Goal: Task Accomplishment & Management: Manage account settings

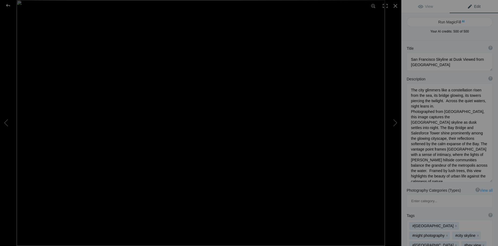
scroll to position [40, 0]
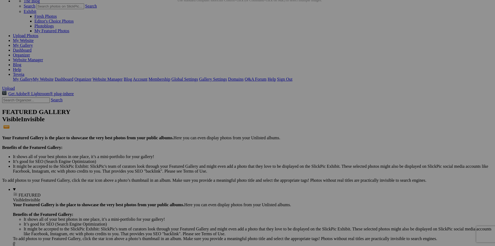
scroll to position [40, 0]
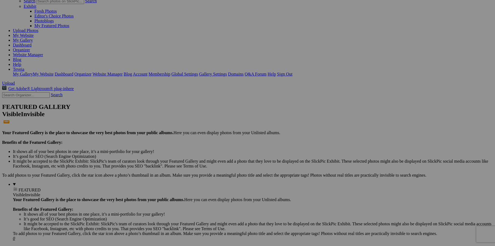
drag, startPoint x: 102, startPoint y: 185, endPoint x: 120, endPoint y: 217, distance: 37.0
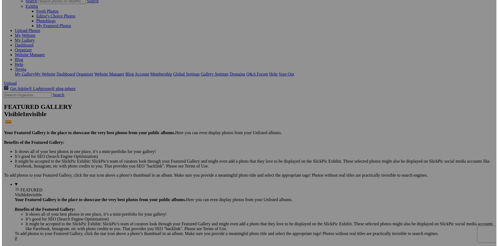
scroll to position [21, 0]
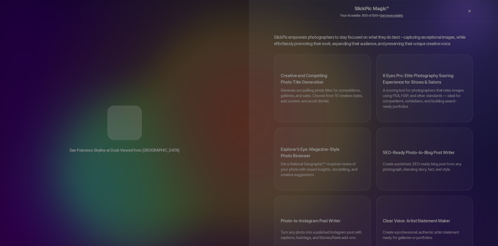
click at [471, 11] on div "×" at bounding box center [469, 11] width 16 height 11
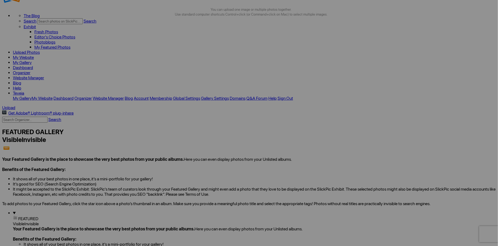
drag, startPoint x: 331, startPoint y: 134, endPoint x: 319, endPoint y: 181, distance: 48.3
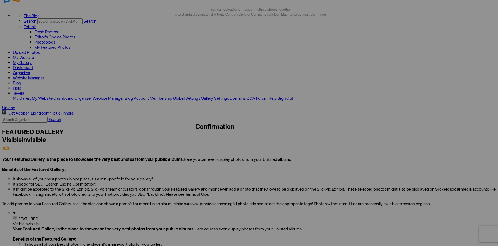
click at [214, 165] on span "Yes" at bounding box center [211, 167] width 6 height 5
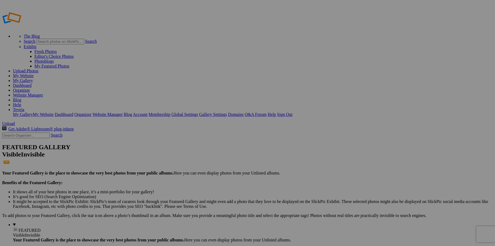
type input "Travel"
drag, startPoint x: 163, startPoint y: 89, endPoint x: 190, endPoint y: 134, distance: 52.6
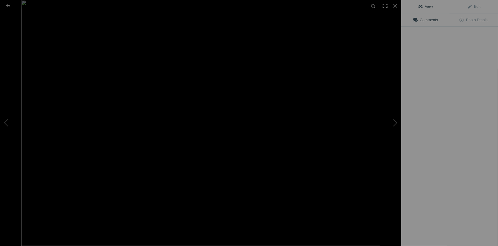
click at [192, 148] on img at bounding box center [200, 123] width 359 height 246
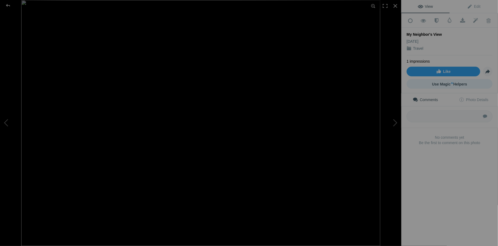
click at [451, 82] on sup "AI" at bounding box center [452, 82] width 2 height 5
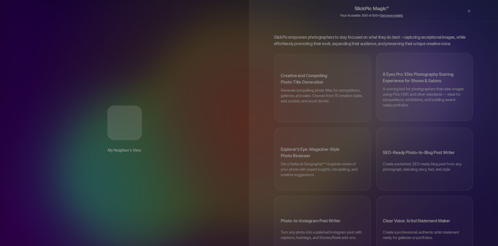
click at [434, 86] on p "A scoring tool for photographers that rates images using PSA, FIAP, and other s…" at bounding box center [424, 99] width 83 height 27
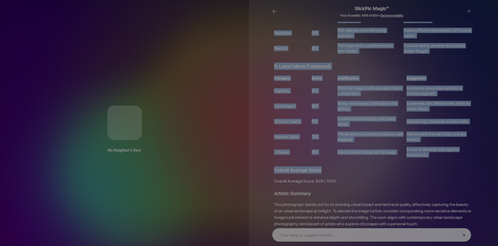
scroll to position [458, 0]
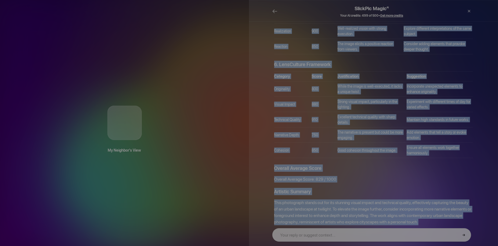
drag, startPoint x: 272, startPoint y: 34, endPoint x: 421, endPoint y: 219, distance: 237.3
click at [421, 219] on div "Photography Critique for "My Neighbor's View" 1. International Competition Mode…" at bounding box center [373, 128] width 249 height 215
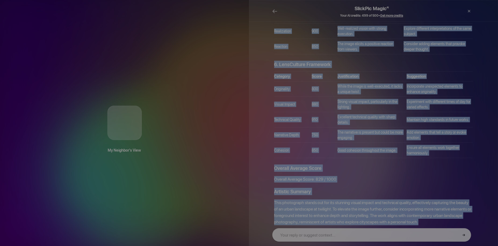
copy div "Photography Critique for "My Neighbor's View" 1. International Competition Mode…"
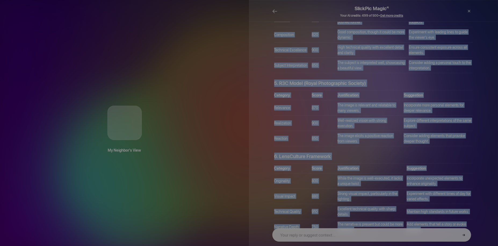
scroll to position [361, 0]
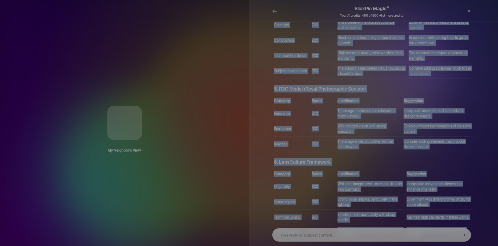
click at [420, 63] on td "Consider adding a personal touch to the interpretation." at bounding box center [441, 70] width 64 height 15
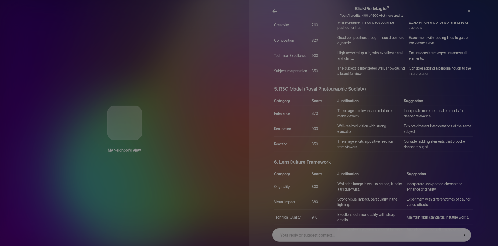
click at [274, 11] on span "←" at bounding box center [274, 11] width 5 height 8
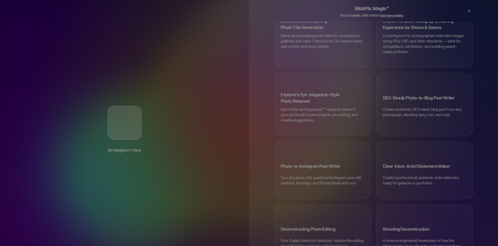
scroll to position [0, 0]
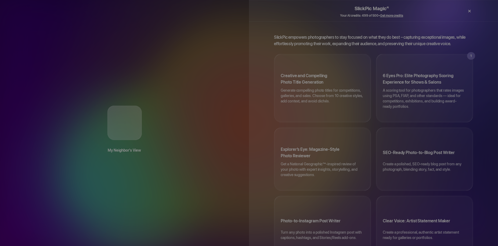
click at [468, 10] on div "×" at bounding box center [469, 11] width 16 height 11
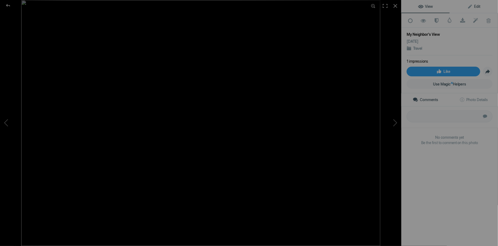
click at [473, 8] on span "Edit" at bounding box center [473, 6] width 13 height 4
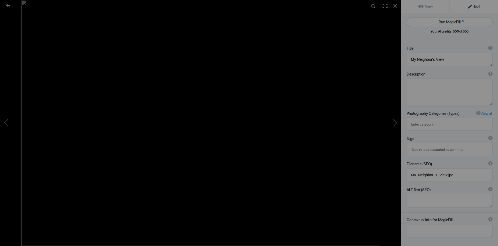
click at [458, 23] on button "Run MagicFill AI" at bounding box center [450, 22] width 86 height 10
type textarea "Stunning San Francisco Skyline at Dusk"
type textarea "Experience the breathtaking beauty of the San Francisco skyline as twilight des…"
type textarea "san-francisco-skyline-dusk.jpg"
type textarea "A stunning view of the San Francisco skyline at dusk, with city lights reflecti…"
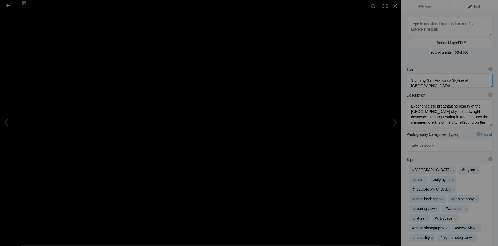
click at [481, 79] on textarea at bounding box center [450, 80] width 86 height 13
paste textarea "9. San Francisco Skyline at Dusk, Photographed from Marin County"
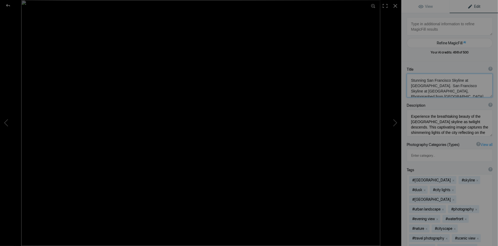
scroll to position [0, 0]
drag, startPoint x: 410, startPoint y: 79, endPoint x: 480, endPoint y: 81, distance: 69.3
click at [480, 81] on textarea at bounding box center [450, 86] width 86 height 24
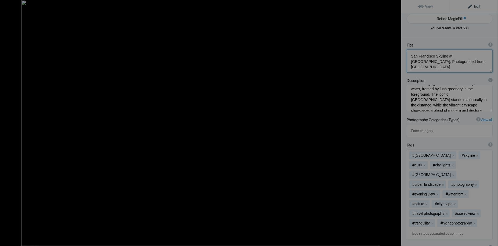
scroll to position [0, 0]
type textarea "San Francisco Skyline at Dusk, Photographed from Marin County"
click at [456, 107] on textarea at bounding box center [450, 98] width 86 height 27
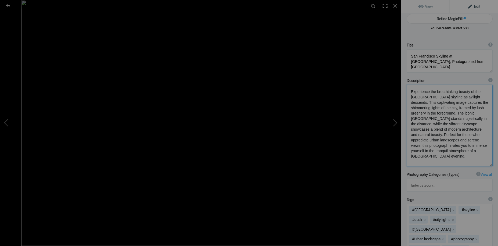
click at [455, 113] on textarea at bounding box center [450, 125] width 86 height 81
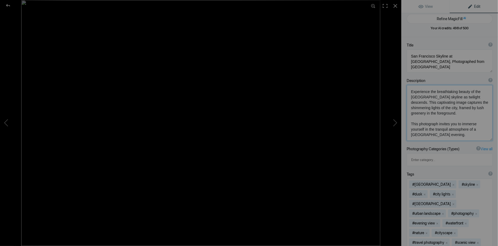
click at [433, 114] on textarea at bounding box center [450, 113] width 86 height 56
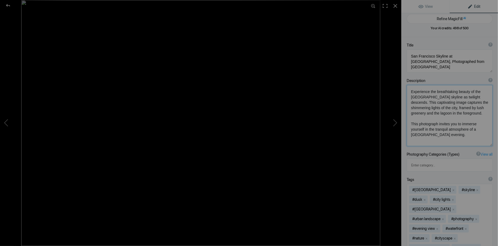
type textarea "Experience the breathtaking beauty of the San Francisco skyline as twilight des…"
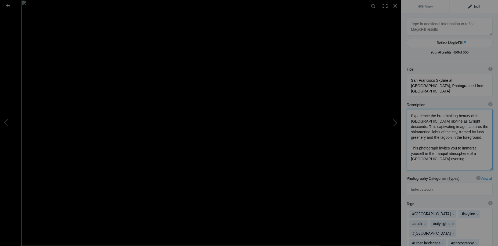
drag, startPoint x: 412, startPoint y: 116, endPoint x: 451, endPoint y: 166, distance: 63.6
click at [451, 166] on textarea at bounding box center [450, 139] width 86 height 61
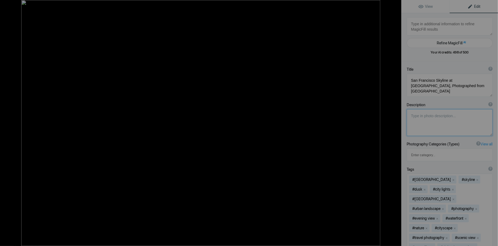
paste textarea "The city glimmers like a constellation risen from the sea, its bridge glowing, …"
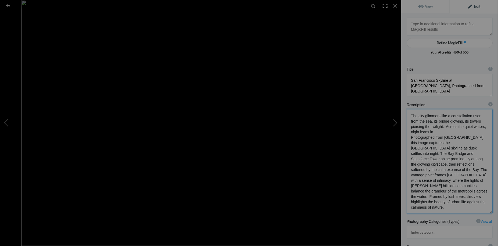
click at [436, 121] on textarea at bounding box center [450, 161] width 86 height 104
click at [455, 131] on textarea at bounding box center [450, 161] width 86 height 104
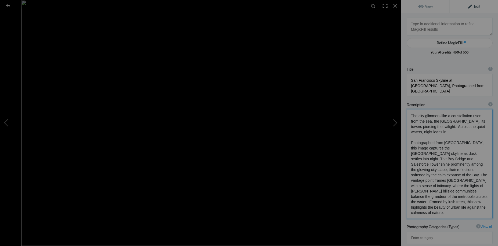
click at [430, 121] on textarea at bounding box center [450, 164] width 86 height 110
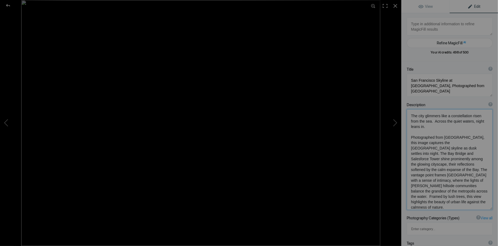
click at [439, 148] on textarea at bounding box center [450, 159] width 86 height 101
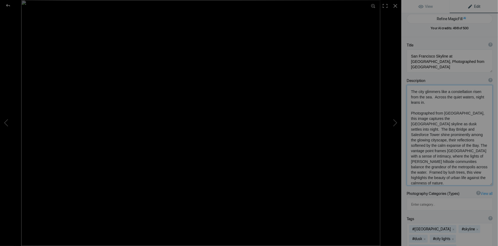
click at [477, 139] on textarea at bounding box center [450, 135] width 86 height 100
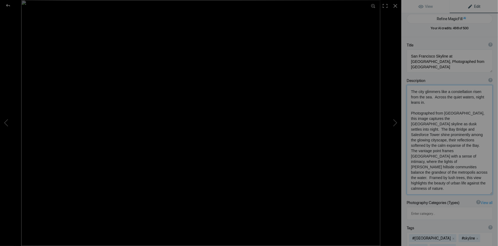
scroll to position [0, 0]
type textarea "The city glimmers like a constellation risen from the sea. Across the quiet wat…"
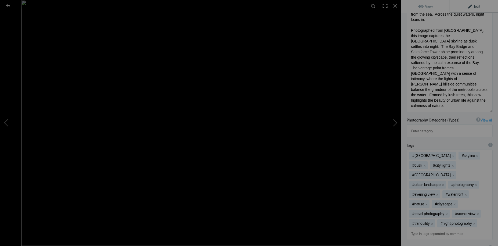
scroll to position [107, 0]
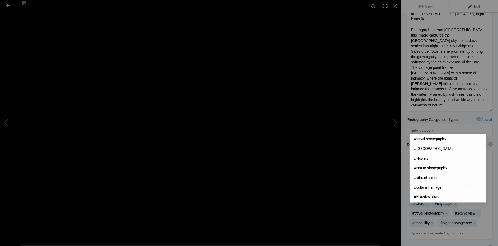
click at [417, 228] on input at bounding box center [450, 233] width 80 height 10
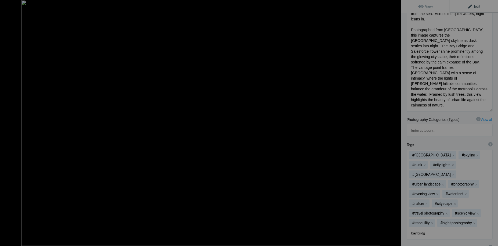
type input "bay bridge"
type input "sales force towers"
click at [452, 172] on button "x" at bounding box center [454, 174] width 4 height 4
click at [444, 228] on input "sales force towers" at bounding box center [450, 233] width 80 height 10
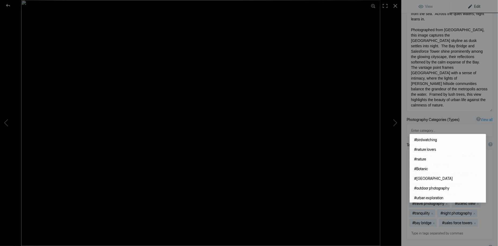
scroll to position [0, 0]
click at [470, 114] on div "Description ? By adding more context around images, results can become much mor…" at bounding box center [449, 53] width 97 height 122
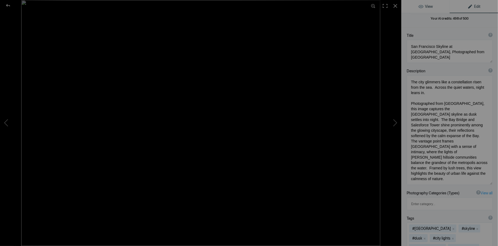
click at [427, 8] on span "View" at bounding box center [425, 6] width 15 height 4
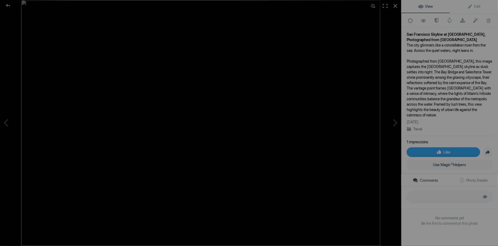
click at [425, 5] on span "View" at bounding box center [425, 6] width 15 height 4
click at [397, 6] on div at bounding box center [396, 6] width 12 height 12
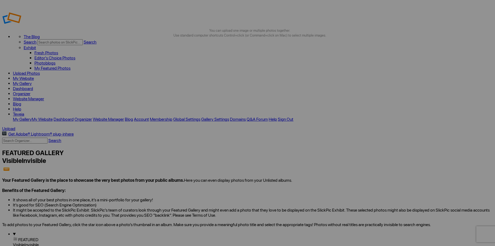
click at [34, 76] on link "My Website" at bounding box center [23, 78] width 21 height 5
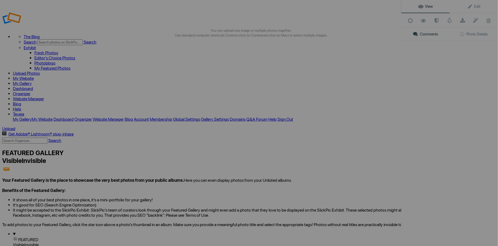
click at [100, 138] on img at bounding box center [102, 139] width 40 height 28
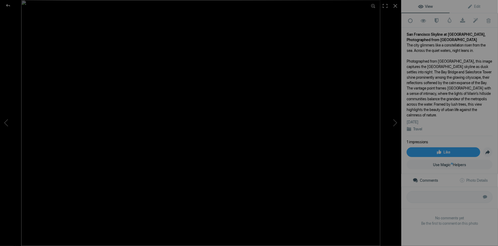
click at [456, 34] on div "San Francisco Skyline at Dusk, Photographed from Marin County" at bounding box center [450, 37] width 86 height 11
click at [457, 34] on div "San Francisco Skyline at Dusk, Photographed from Marin County" at bounding box center [450, 37] width 86 height 11
click at [472, 8] on link "Edit" at bounding box center [474, 6] width 48 height 13
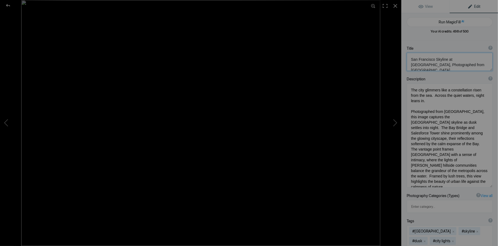
click at [459, 59] on textarea at bounding box center [450, 62] width 86 height 18
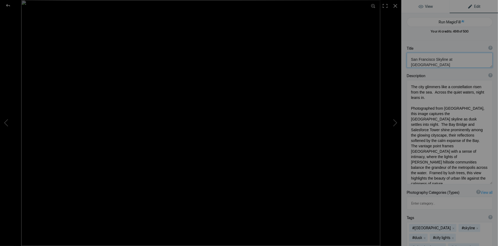
type textarea "San Francisco Skyline at Dusk"
click at [423, 7] on span "View" at bounding box center [425, 6] width 15 height 4
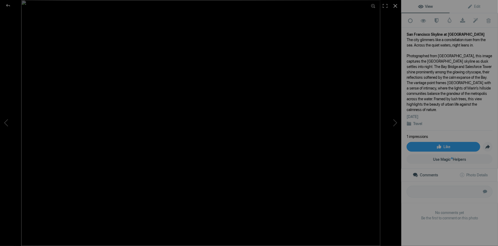
click at [395, 7] on div at bounding box center [396, 6] width 12 height 12
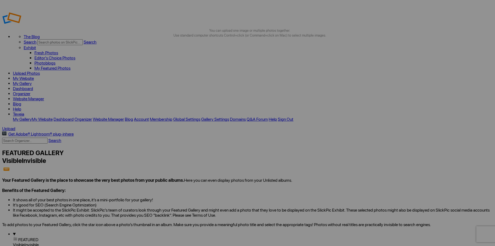
click at [34, 76] on link "My Website" at bounding box center [23, 78] width 21 height 5
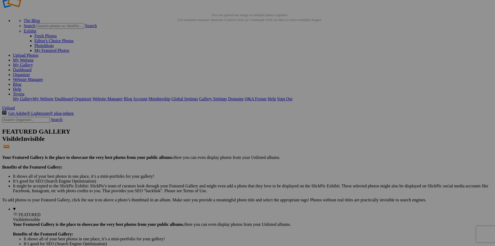
scroll to position [24, 0]
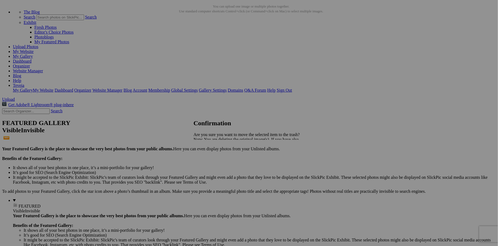
click at [212, 158] on span "Yes" at bounding box center [208, 158] width 6 height 5
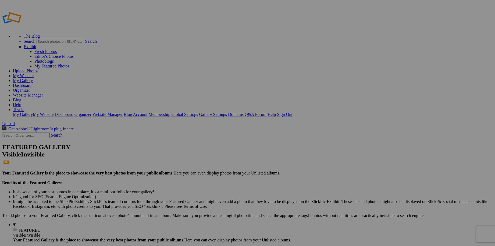
type input "Watermarked Flowers"
drag, startPoint x: 152, startPoint y: 86, endPoint x: 185, endPoint y: 204, distance: 122.7
click at [34, 73] on link "My Website" at bounding box center [23, 75] width 21 height 5
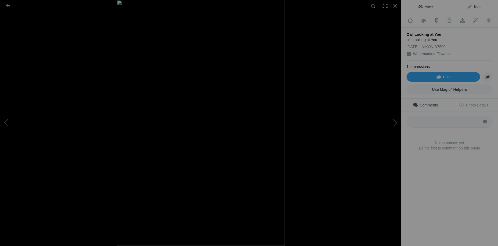
click at [473, 8] on span "Edit" at bounding box center [473, 6] width 13 height 4
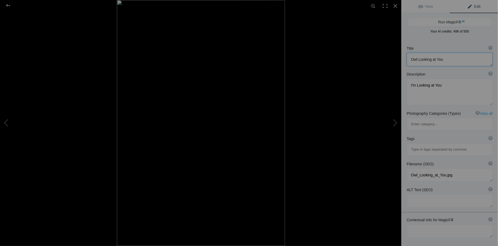
drag, startPoint x: 447, startPoint y: 59, endPoint x: 397, endPoint y: 59, distance: 50.2
click at [397, 59] on div "Owl Looking at You View Edit Run MagicFill AI Your AI credits: 498 of 500 You h…" at bounding box center [249, 123] width 498 height 246
paste textarea "1. Portrait of Barn Owl Invites Stillness"
click at [416, 59] on textarea at bounding box center [450, 59] width 86 height 13
type textarea "Portrait of Barn Owl Invites Stillness"
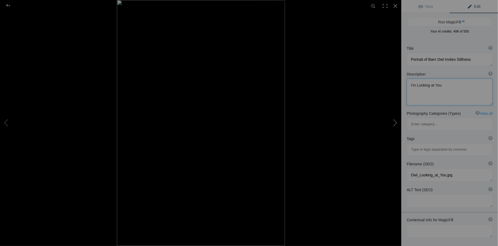
drag, startPoint x: 443, startPoint y: 86, endPoint x: 399, endPoint y: 84, distance: 44.6
click at [399, 84] on div "Owl Looking at You View Edit Run MagicFill AI Your AI credits: 498 of 500 You h…" at bounding box center [249, 123] width 498 height 246
click at [417, 82] on textarea at bounding box center [450, 91] width 86 height 27
paste textarea "This Barn Owl is poised and unblinking. Its pale feathers glow softly, while it…"
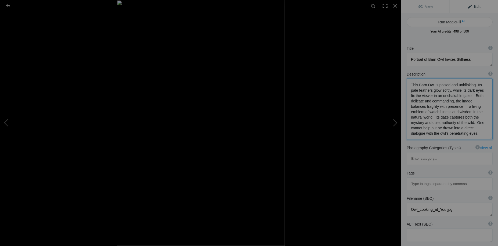
type textarea "This Barn Owl is poised and unblinking. Its pale feathers glow softly, while it…"
drag, startPoint x: 410, startPoint y: 184, endPoint x: 457, endPoint y: 185, distance: 46.8
click at [457, 203] on textarea at bounding box center [450, 209] width 86 height 13
click at [454, 21] on button "Run MagicFill AI" at bounding box center [450, 22] width 86 height 10
type textarea "Captivating Portrait of a Barn Owl"
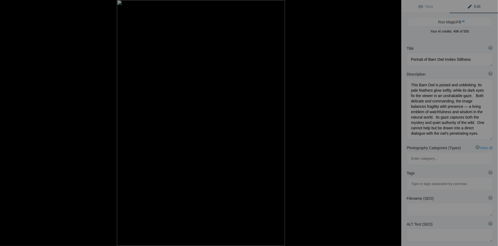
type textarea "This striking portrait showcases a Barn Owl, embodying both grace and intensity…"
type textarea "barn-owl-portrait.jpg"
type textarea "A close-up portrait of a Barn Owl with pale feathers and dark eyes, set against…"
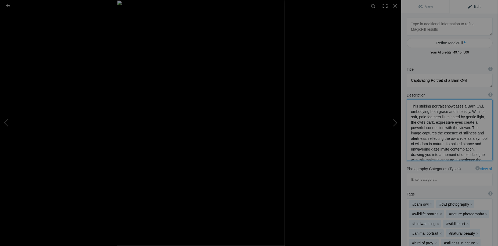
click at [410, 106] on textarea at bounding box center [450, 129] width 86 height 61
paste textarea "This Barn Owl is poised and unblinking. Its pale feathers glow softly, while it…"
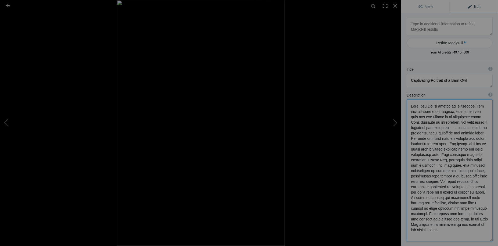
click at [434, 138] on textarea at bounding box center [450, 170] width 86 height 142
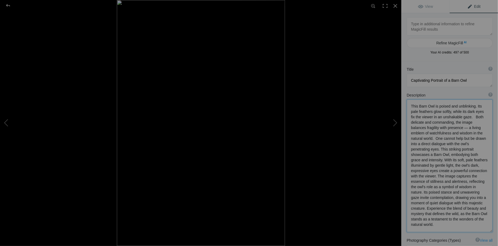
drag, startPoint x: 440, startPoint y: 149, endPoint x: 473, endPoint y: 223, distance: 81.4
click at [473, 223] on textarea at bounding box center [450, 165] width 86 height 133
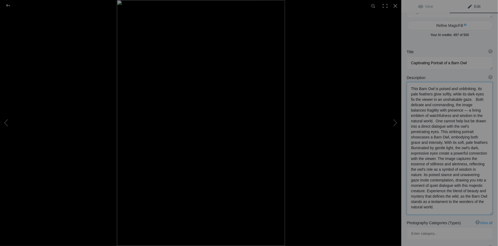
scroll to position [24, 0]
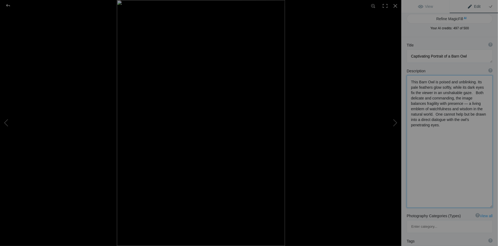
type textarea "This Barn Owl is poised and unblinking. Its pale feathers glow softly, while it…"
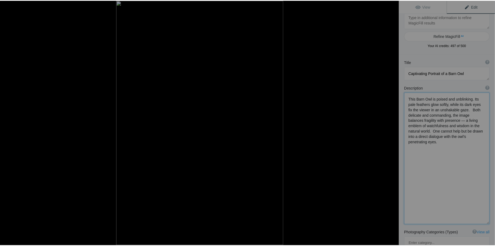
scroll to position [0, 0]
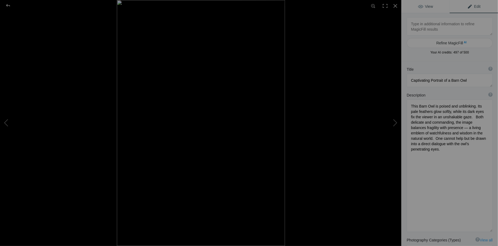
click at [422, 7] on span "View" at bounding box center [425, 6] width 15 height 4
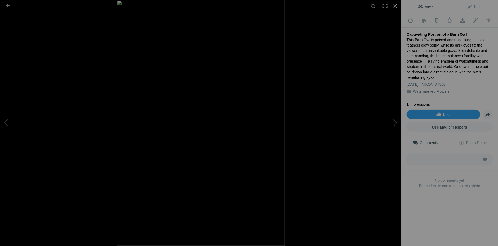
click at [395, 5] on div at bounding box center [396, 6] width 12 height 12
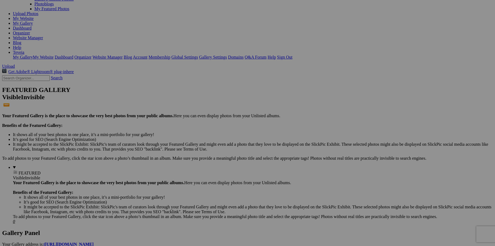
scroll to position [49, 0]
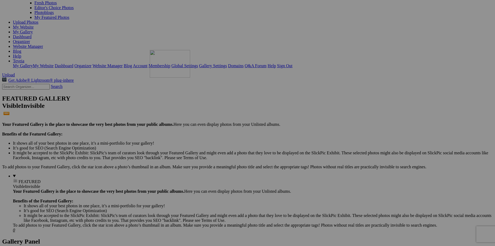
drag, startPoint x: 201, startPoint y: 175, endPoint x: 227, endPoint y: 97, distance: 82.1
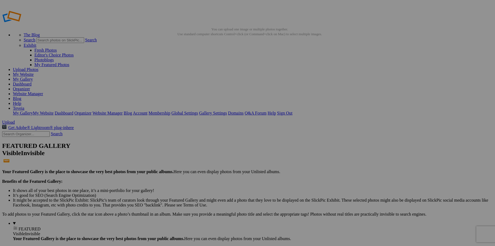
scroll to position [0, 0]
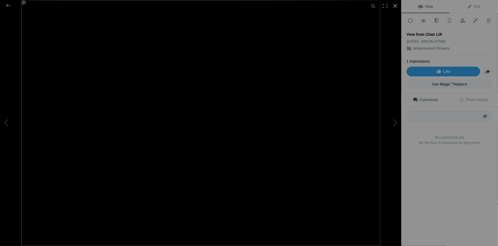
click at [396, 5] on div at bounding box center [396, 6] width 12 height 12
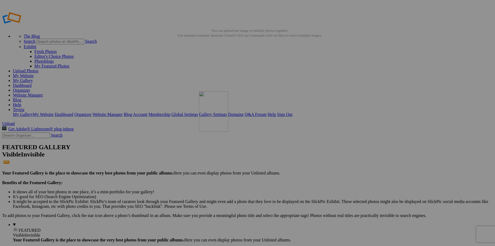
drag, startPoint x: 387, startPoint y: 148, endPoint x: 276, endPoint y: 130, distance: 111.8
drag, startPoint x: 111, startPoint y: 214, endPoint x: 396, endPoint y: 127, distance: 298.2
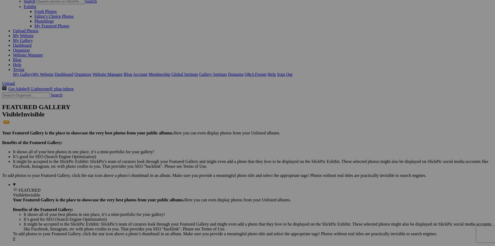
scroll to position [49, 0]
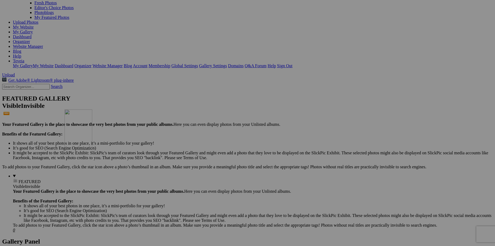
drag, startPoint x: 343, startPoint y: 172, endPoint x: 142, endPoint y: 156, distance: 201.8
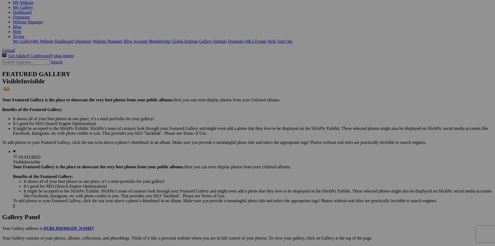
scroll to position [98, 0]
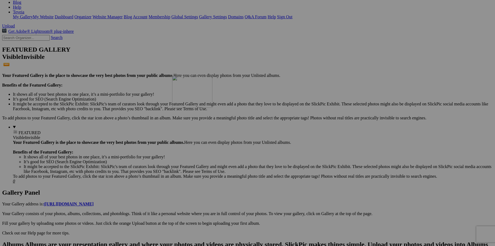
drag, startPoint x: 204, startPoint y: 197, endPoint x: 249, endPoint y: 122, distance: 87.5
drag, startPoint x: 246, startPoint y: 126, endPoint x: 294, endPoint y: 118, distance: 48.9
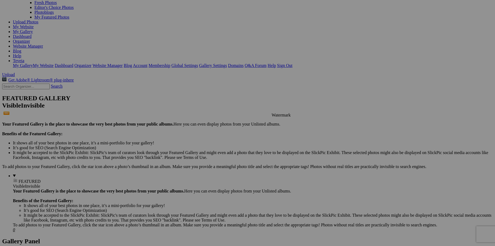
scroll to position [73, 0]
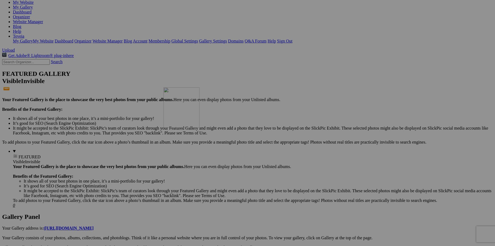
drag, startPoint x: 247, startPoint y: 223, endPoint x: 241, endPoint y: 134, distance: 89.1
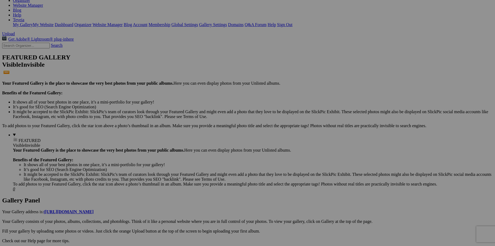
scroll to position [98, 0]
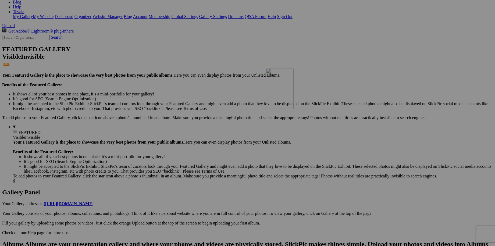
drag, startPoint x: 294, startPoint y: 135, endPoint x: 343, endPoint y: 115, distance: 53.0
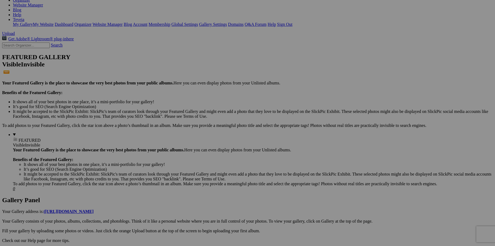
scroll to position [98, 0]
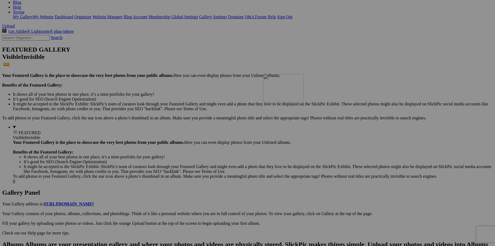
drag, startPoint x: 296, startPoint y: 197, endPoint x: 340, endPoint y: 121, distance: 88.1
drag, startPoint x: 346, startPoint y: 124, endPoint x: 390, endPoint y: 113, distance: 44.6
drag, startPoint x: 439, startPoint y: 117, endPoint x: 332, endPoint y: 108, distance: 107.6
drag, startPoint x: 429, startPoint y: 118, endPoint x: 369, endPoint y: 115, distance: 59.7
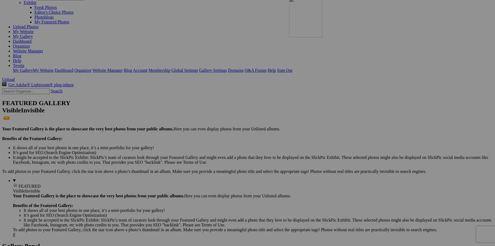
scroll to position [0, 0]
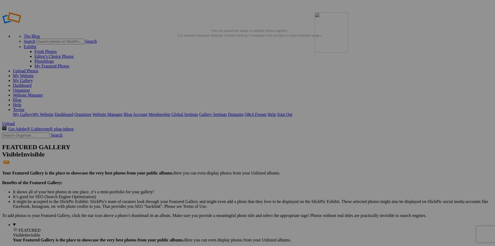
drag, startPoint x: 296, startPoint y: 217, endPoint x: 392, endPoint y: 59, distance: 184.4
drag, startPoint x: 349, startPoint y: 87, endPoint x: 385, endPoint y: 68, distance: 40.4
click at [34, 73] on link "My Website" at bounding box center [23, 75] width 21 height 5
